Goal: Find specific page/section: Find specific page/section

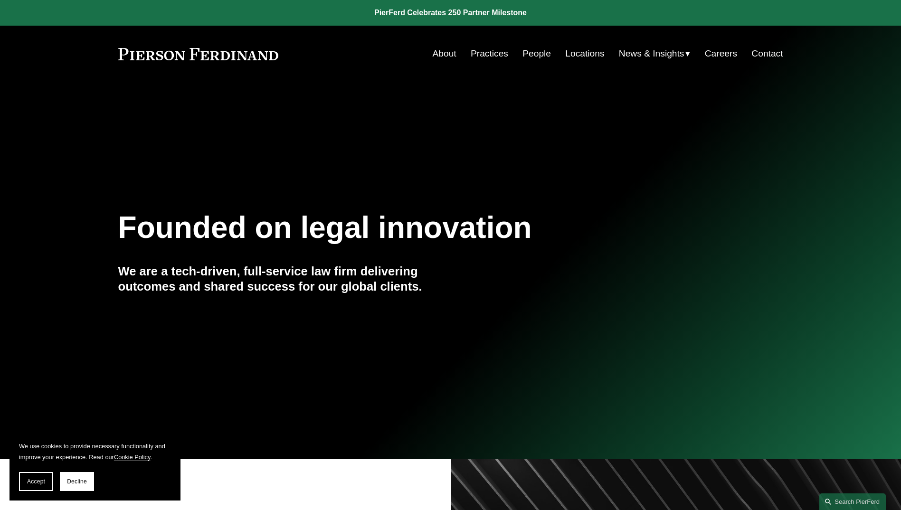
click at [530, 56] on link "People" at bounding box center [536, 54] width 28 height 18
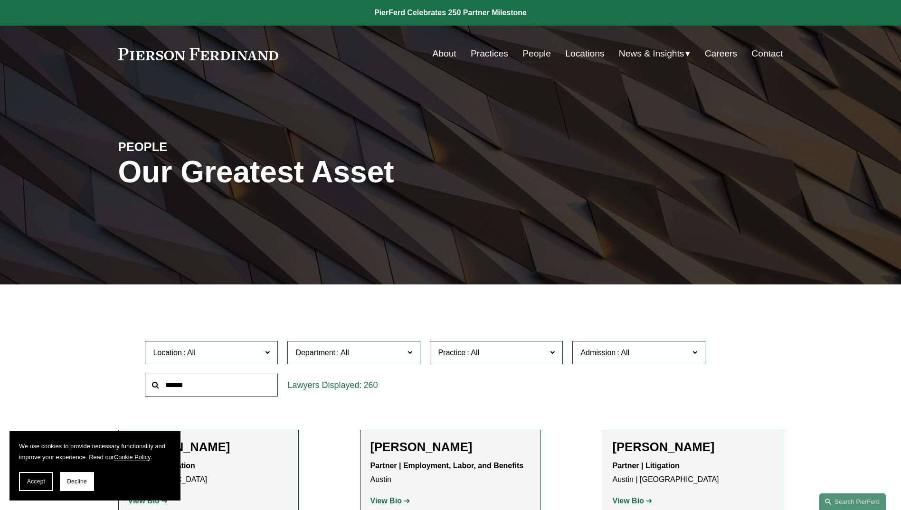
click at [606, 362] on label "Admission" at bounding box center [638, 352] width 133 height 23
click at [604, 358] on span "Admission" at bounding box center [634, 352] width 109 height 13
click at [248, 377] on input "text" at bounding box center [211, 385] width 133 height 23
type input "*"
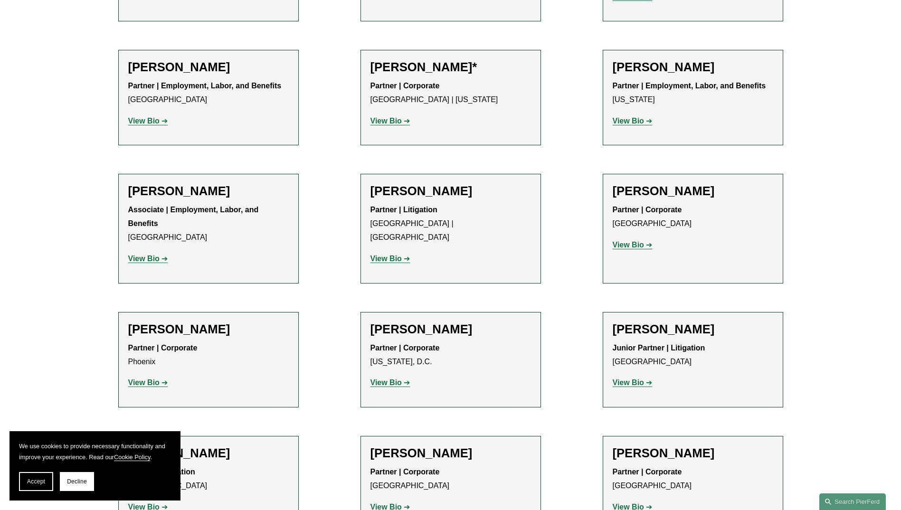
scroll to position [4459, 0]
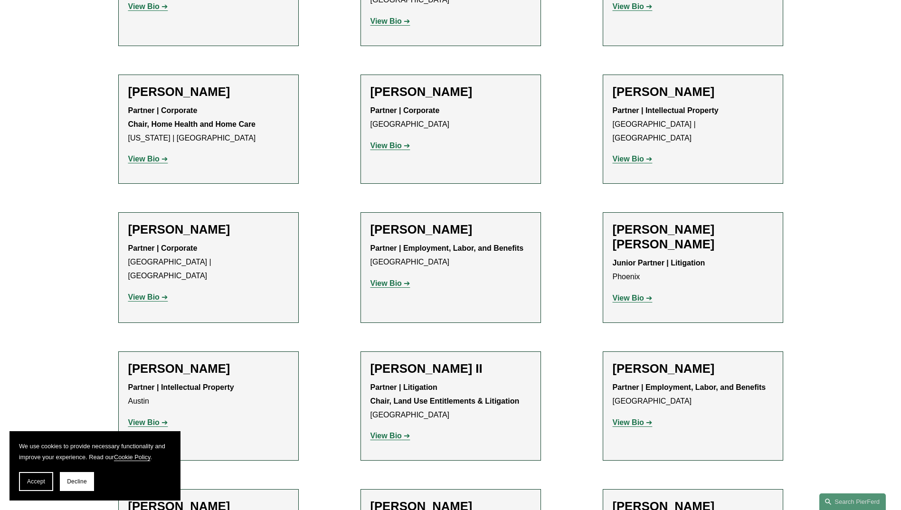
scroll to position [0, 0]
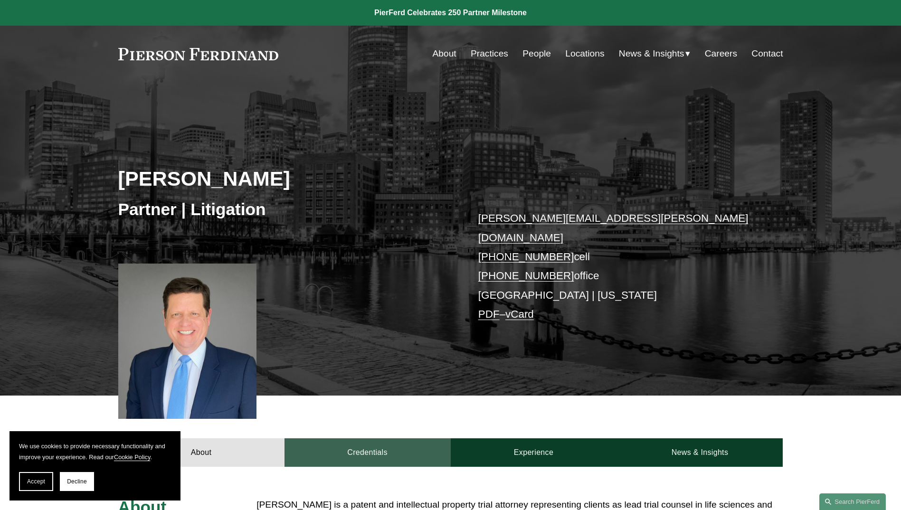
click at [383, 438] on link "Credentials" at bounding box center [367, 452] width 166 height 28
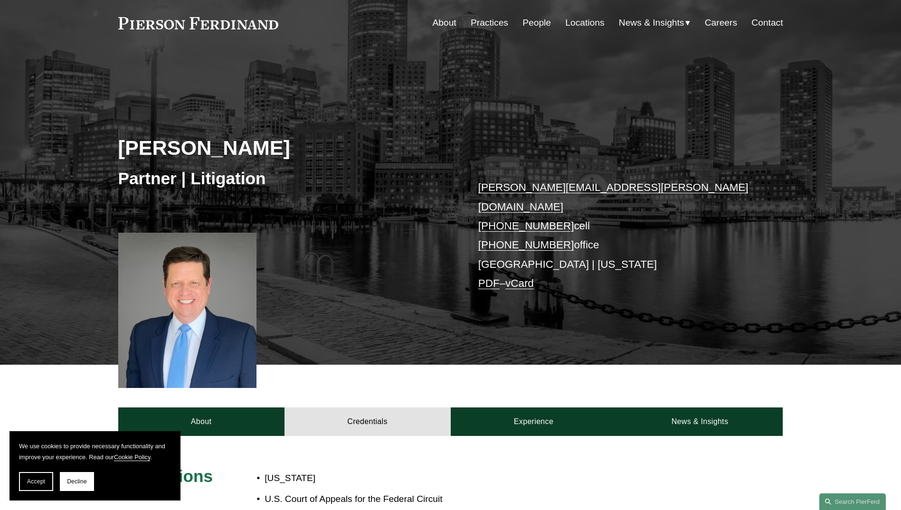
scroll to position [30, 0]
